Goal: Find contact information: Find contact information

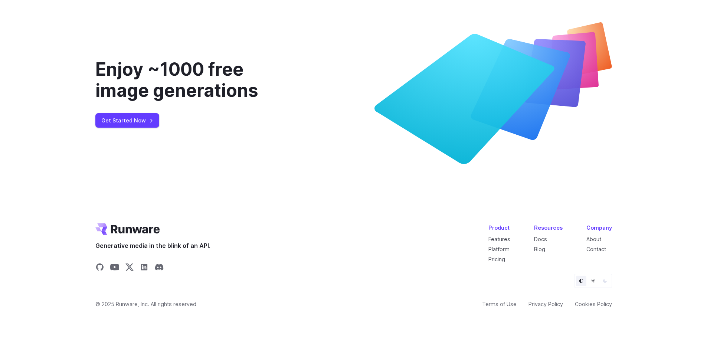
scroll to position [2853, 0]
click at [599, 238] on link "About" at bounding box center [594, 239] width 15 height 6
click at [600, 248] on link "Contact" at bounding box center [597, 249] width 20 height 6
click at [537, 305] on link "Privacy Policy" at bounding box center [546, 304] width 35 height 9
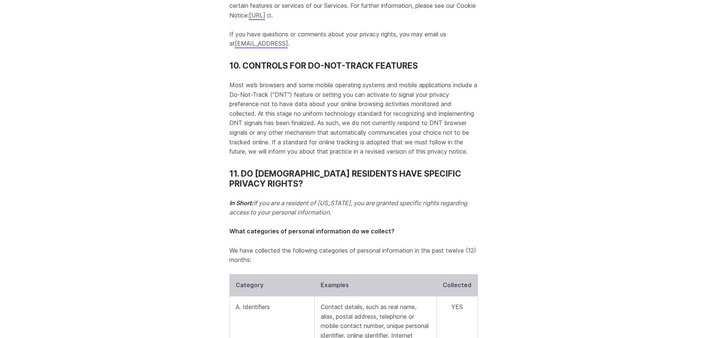
scroll to position [7110, 0]
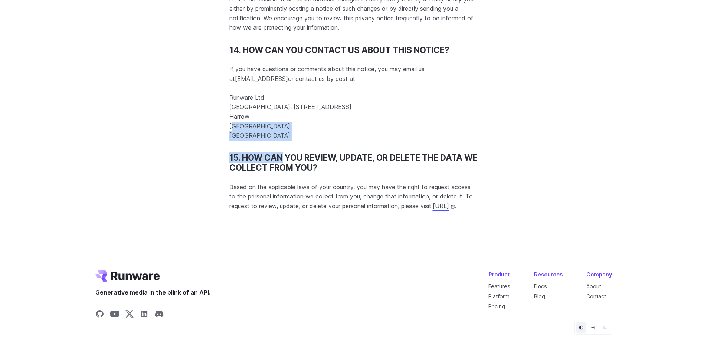
drag, startPoint x: 230, startPoint y: 184, endPoint x: 284, endPoint y: 198, distance: 55.4
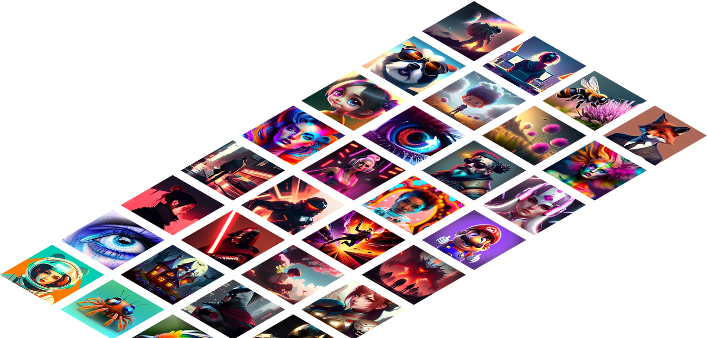
scroll to position [719, 0]
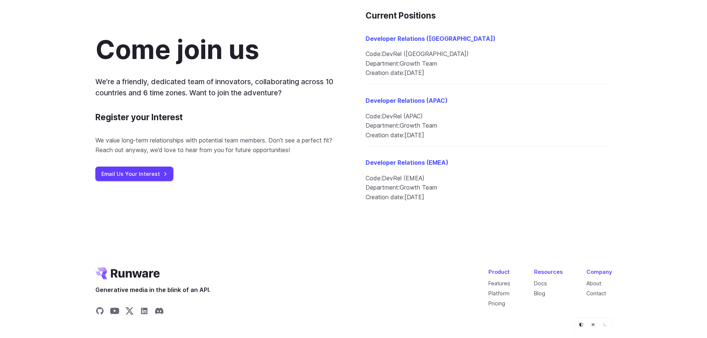
scroll to position [873, 0]
